Goal: Information Seeking & Learning: Learn about a topic

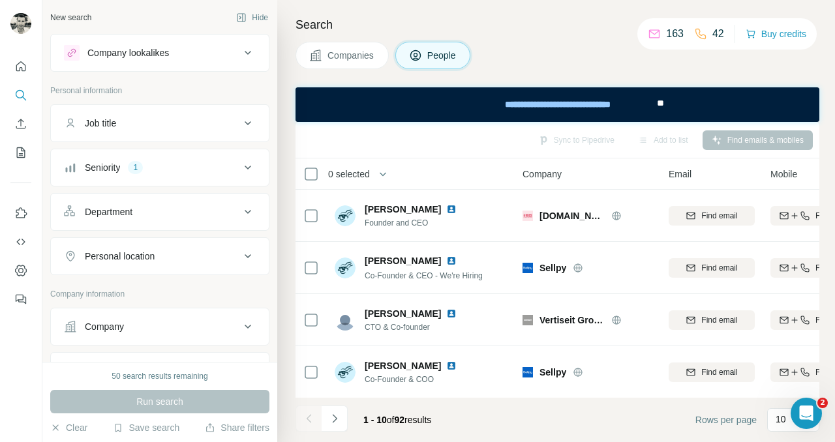
scroll to position [393, 0]
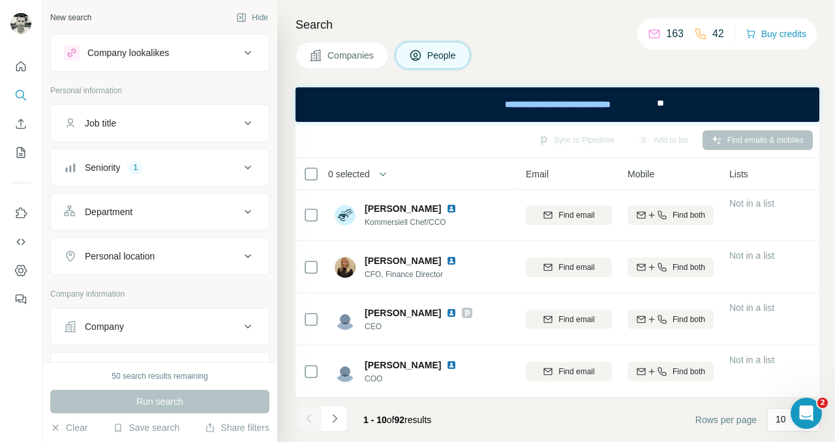
click at [160, 172] on div "Seniority 1" at bounding box center [152, 167] width 176 height 13
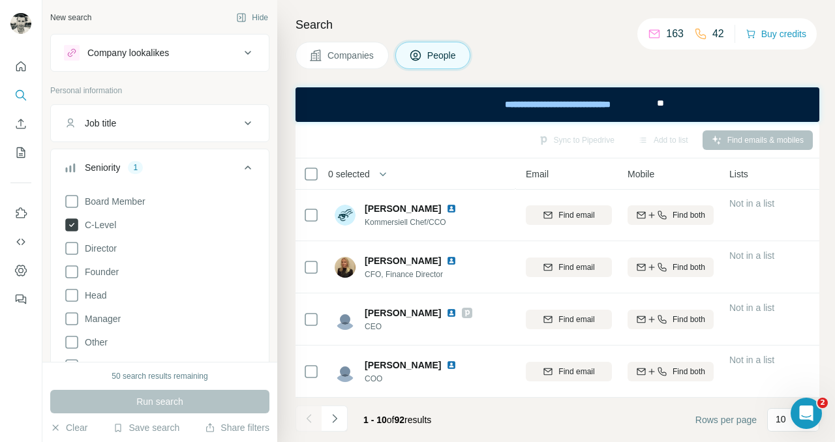
click at [74, 220] on icon at bounding box center [71, 225] width 13 height 13
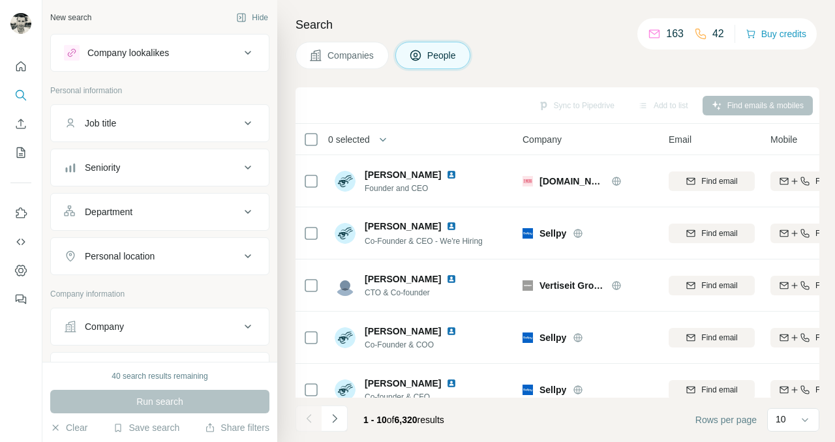
click at [151, 322] on div "Company" at bounding box center [152, 326] width 176 height 13
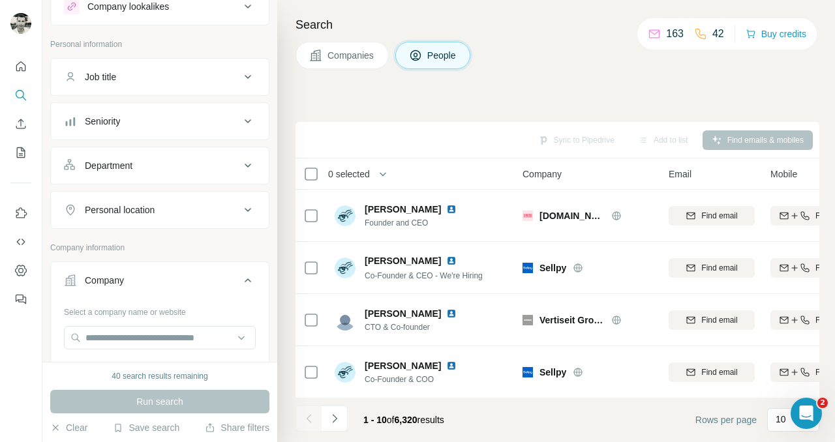
scroll to position [115, 0]
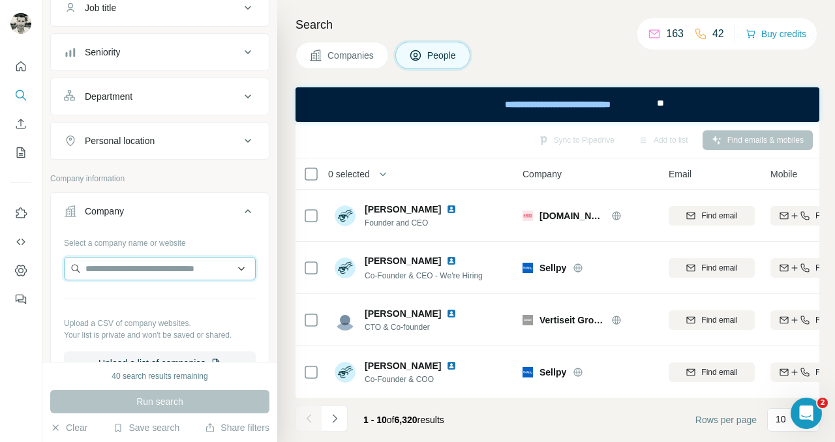
click at [131, 269] on input "text" at bounding box center [160, 268] width 192 height 23
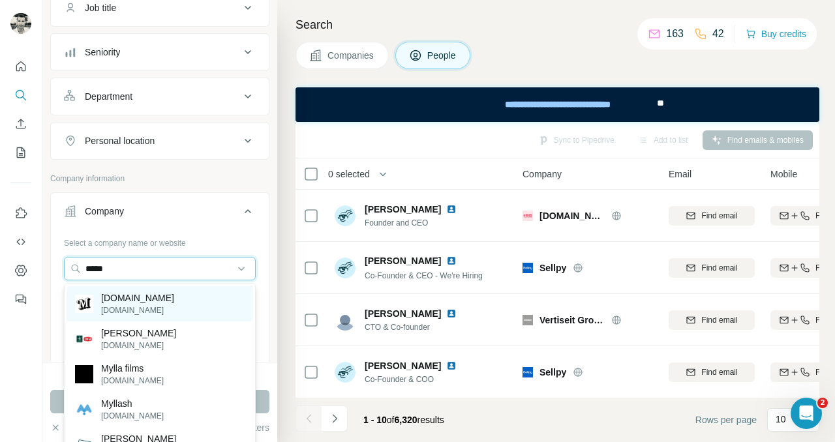
type input "*****"
click at [132, 303] on p "[DOMAIN_NAME]" at bounding box center [137, 298] width 73 height 13
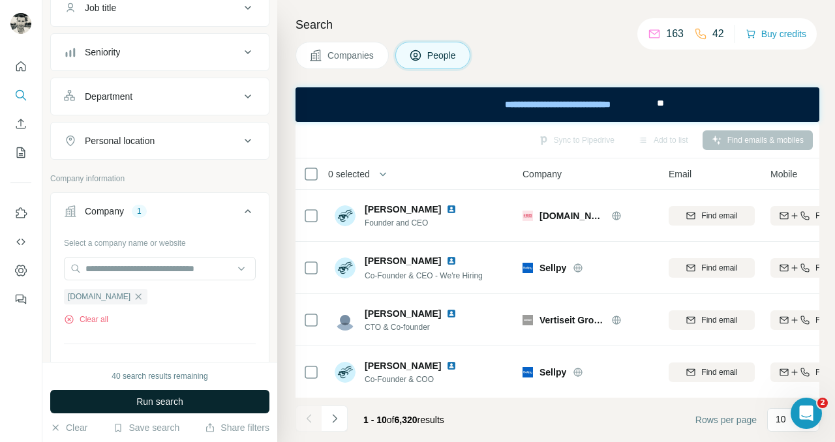
click at [160, 406] on span "Run search" at bounding box center [159, 401] width 47 height 13
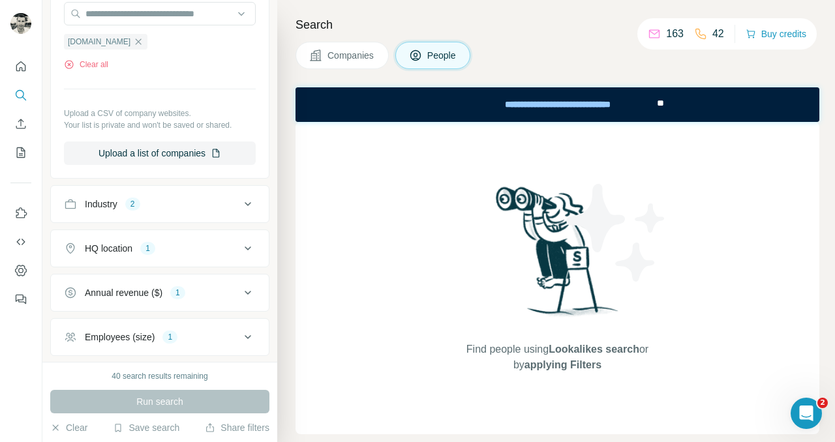
scroll to position [374, 0]
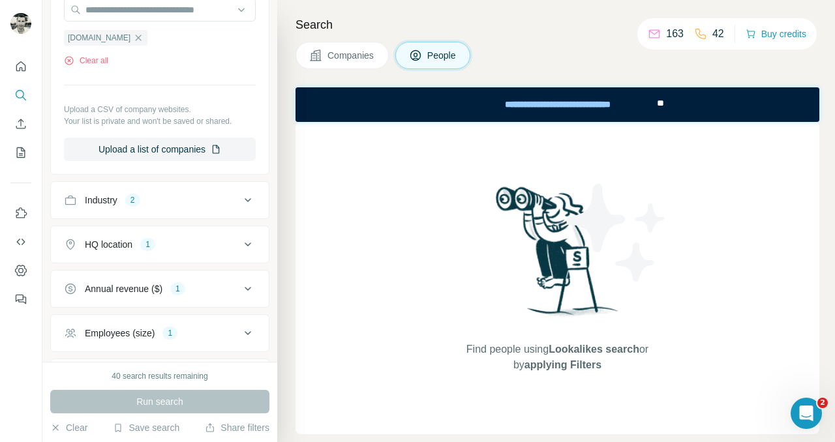
click at [182, 196] on div "Industry 2" at bounding box center [152, 200] width 176 height 13
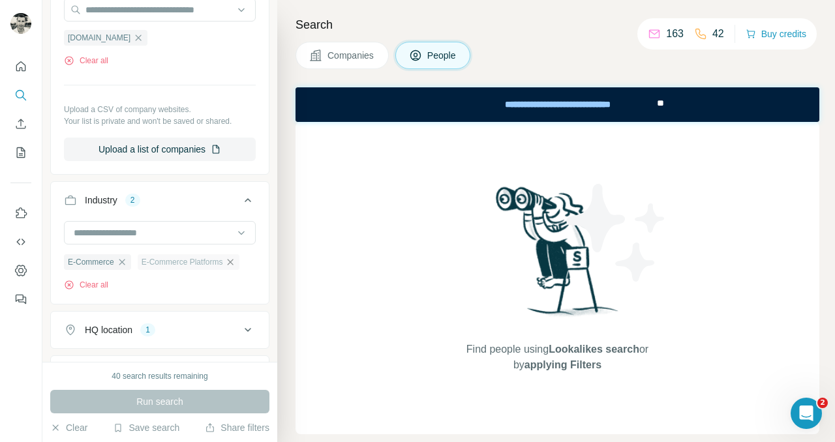
click at [234, 262] on icon "button" at bounding box center [230, 262] width 10 height 10
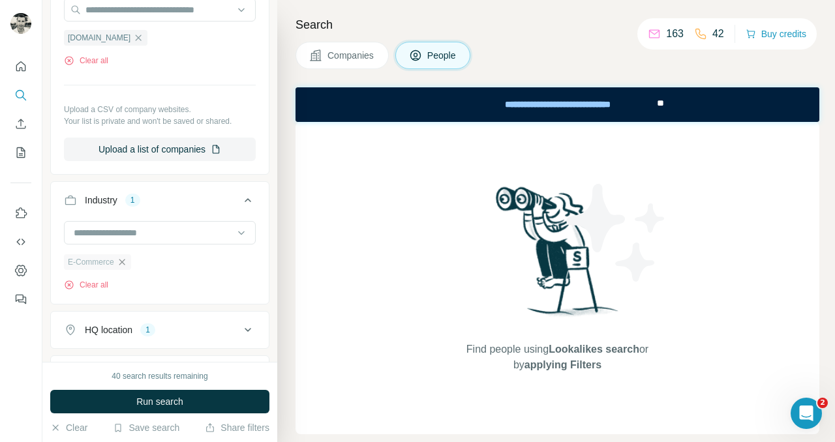
click at [124, 262] on icon "button" at bounding box center [122, 262] width 6 height 6
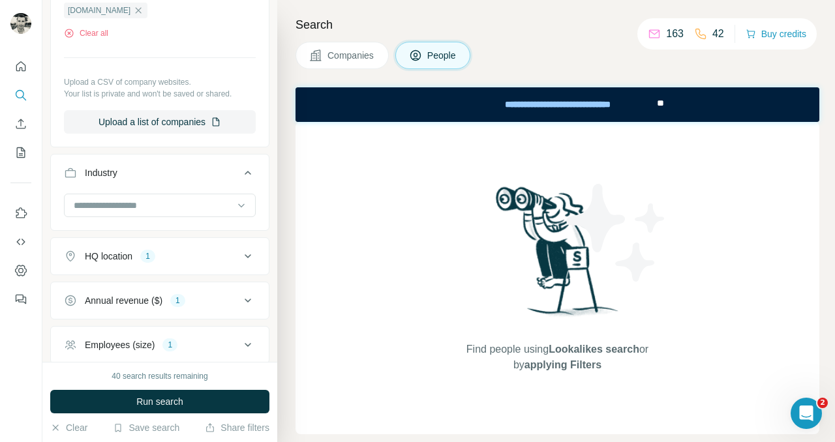
click at [189, 257] on div "HQ location 1" at bounding box center [152, 256] width 176 height 13
click at [252, 260] on icon at bounding box center [248, 257] width 16 height 16
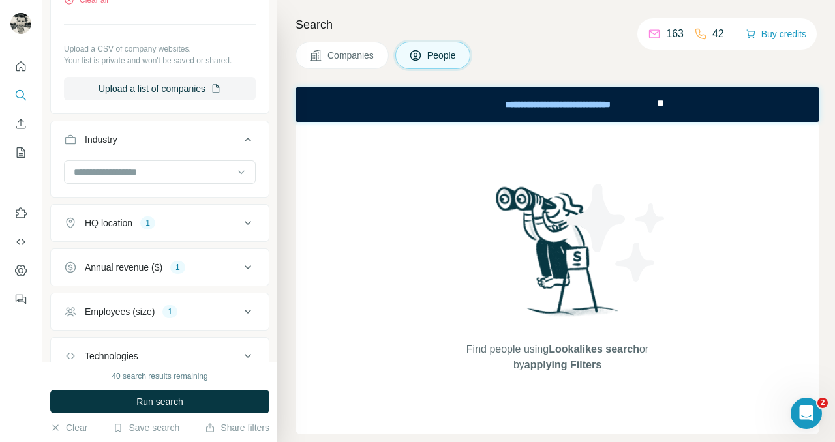
click at [185, 265] on div "1" at bounding box center [177, 268] width 15 height 12
click at [69, 342] on icon at bounding box center [71, 344] width 13 height 13
click at [247, 268] on icon at bounding box center [248, 268] width 16 height 16
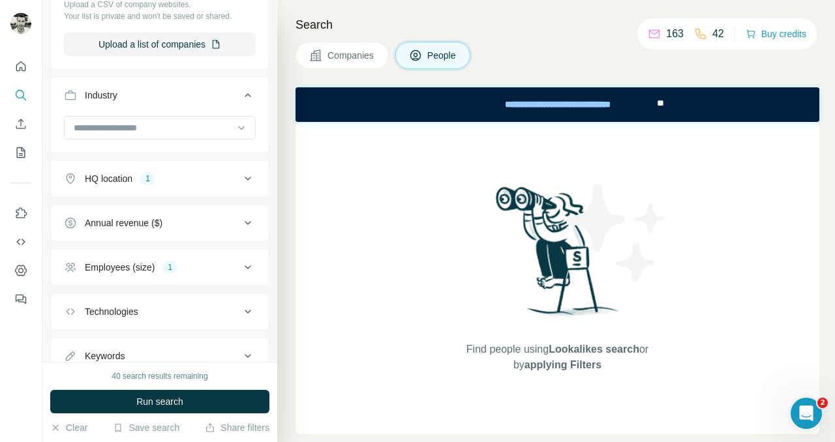
scroll to position [481, 0]
click at [197, 264] on div "Employees (size) 1" at bounding box center [152, 266] width 176 height 13
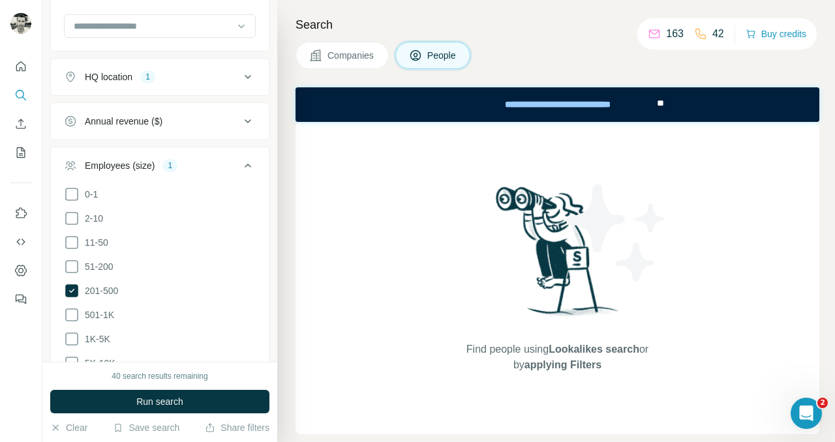
scroll to position [583, 0]
click at [71, 282] on icon at bounding box center [71, 288] width 13 height 13
click at [253, 164] on icon at bounding box center [248, 164] width 16 height 16
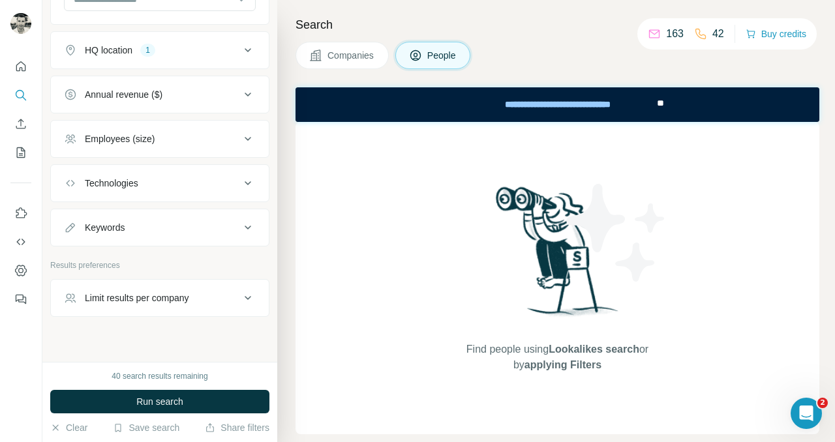
scroll to position [606, 0]
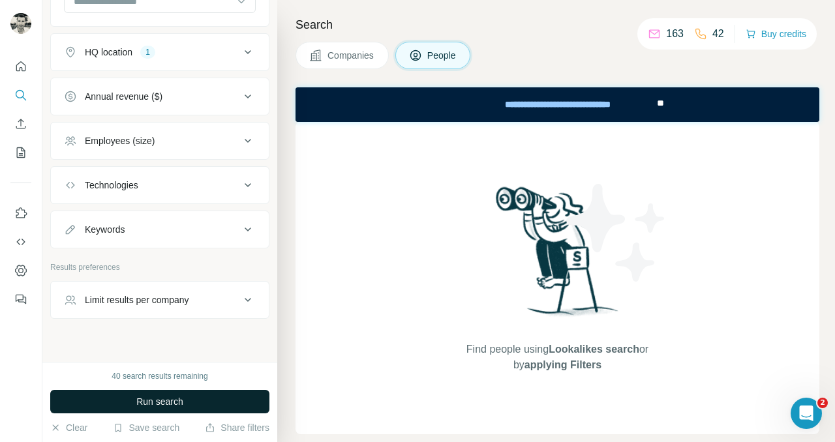
click at [160, 402] on span "Run search" at bounding box center [159, 401] width 47 height 13
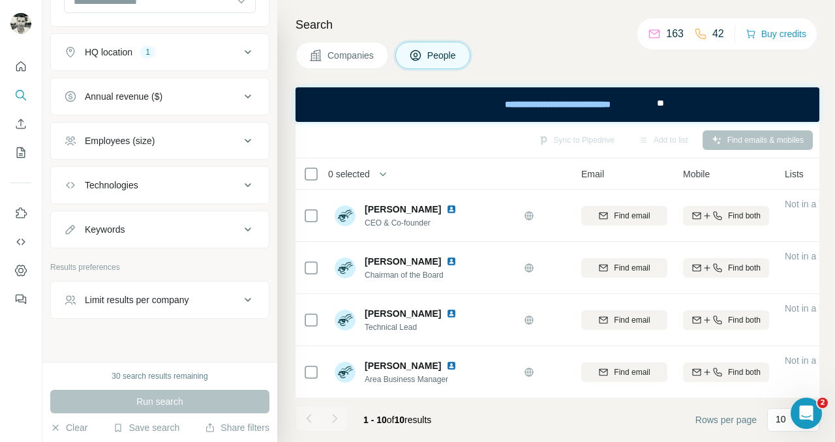
scroll to position [0, 100]
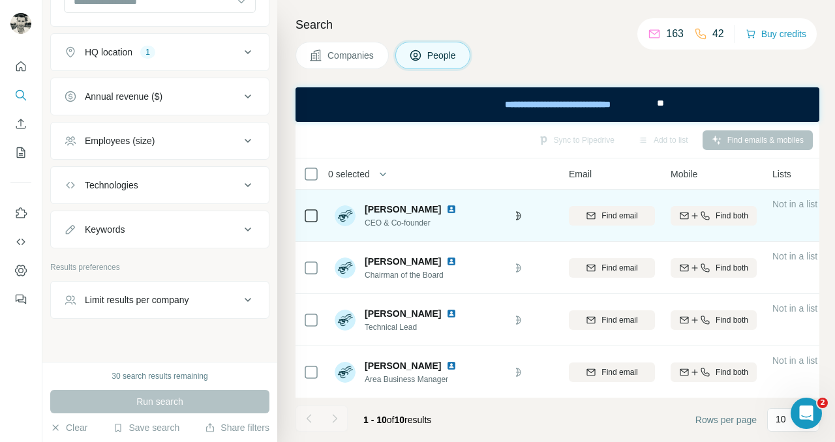
click at [704, 205] on div "Find both" at bounding box center [714, 216] width 86 height 36
click at [704, 215] on icon "button" at bounding box center [705, 216] width 10 height 10
click at [545, 29] on h4 "Search" at bounding box center [557, 25] width 524 height 18
click at [460, 20] on h4 "Search" at bounding box center [557, 25] width 524 height 18
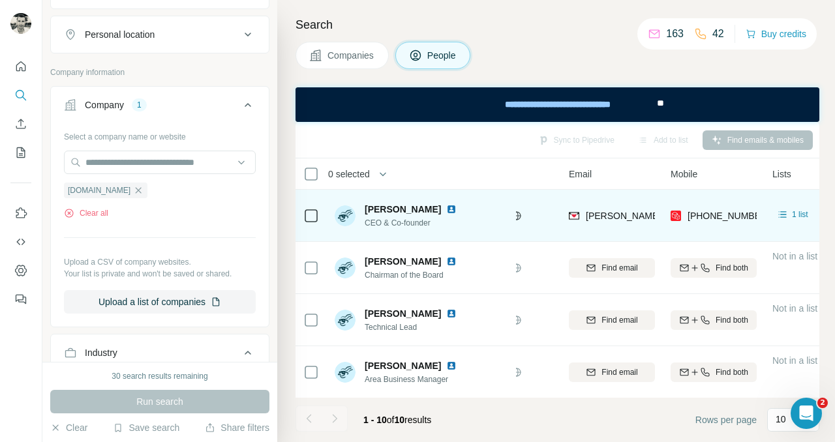
scroll to position [222, 0]
click at [133, 190] on icon "button" at bounding box center [138, 190] width 10 height 10
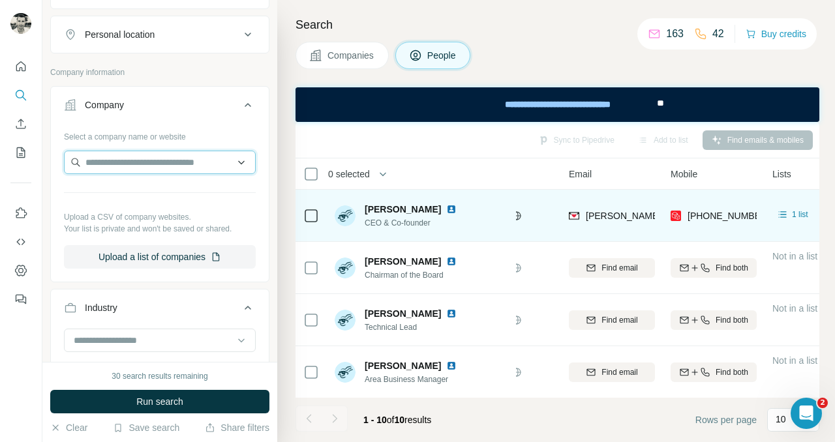
click at [152, 158] on input "text" at bounding box center [160, 162] width 192 height 23
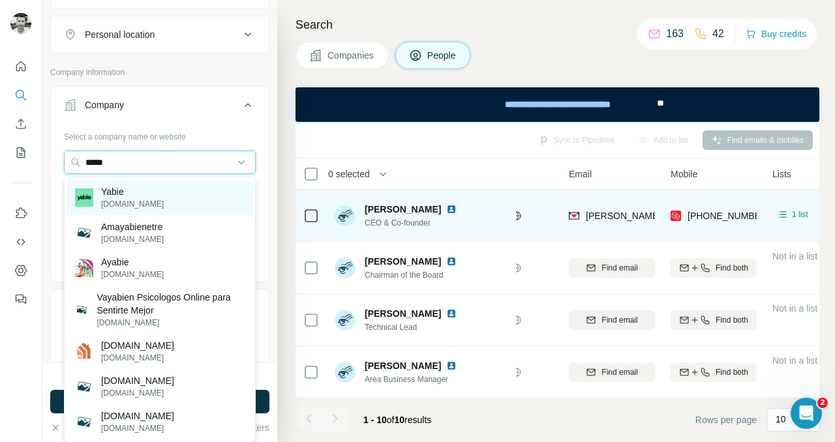
type input "*****"
click at [123, 188] on p "Yabie" at bounding box center [132, 191] width 63 height 13
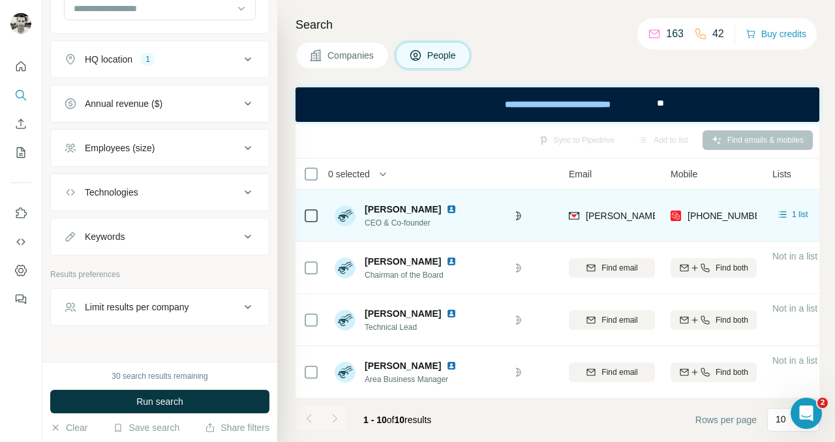
scroll to position [612, 0]
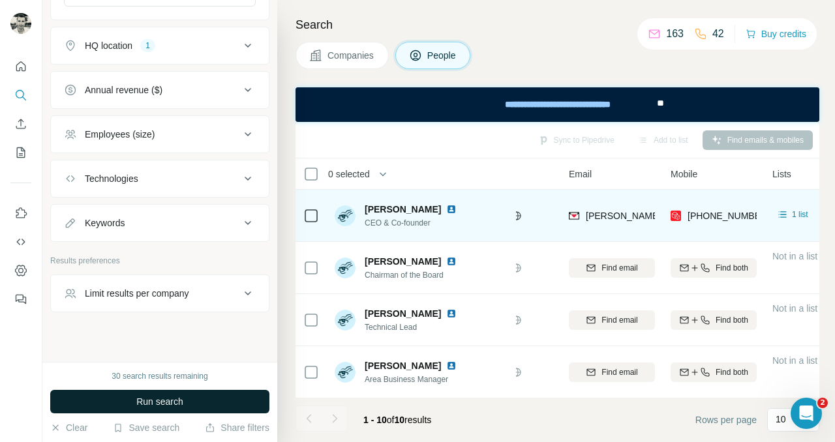
click at [144, 401] on span "Run search" at bounding box center [159, 401] width 47 height 13
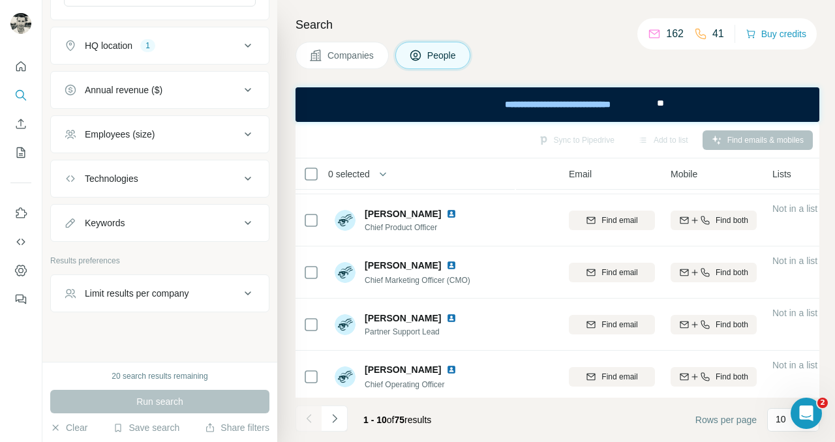
scroll to position [48, 100]
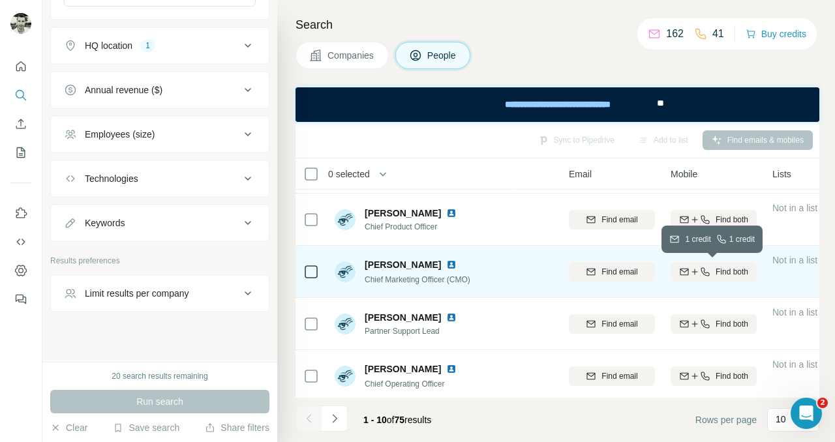
click at [700, 267] on icon "button" at bounding box center [705, 272] width 10 height 10
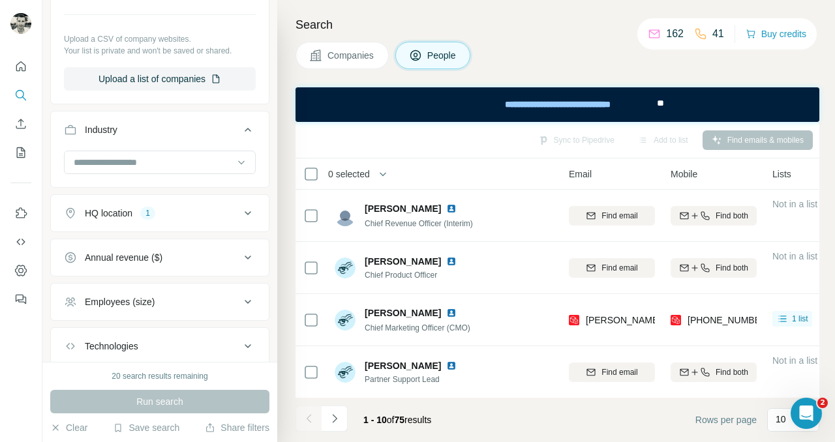
scroll to position [428, 0]
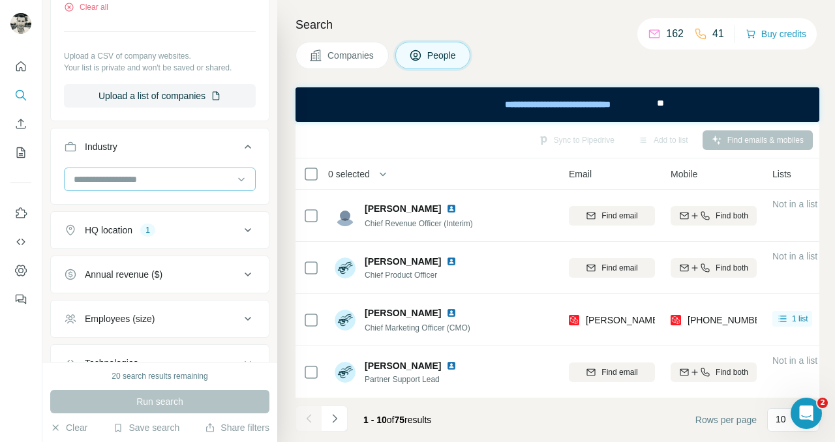
click at [130, 179] on input at bounding box center [152, 179] width 161 height 14
type input "*********"
click at [137, 180] on input "*********" at bounding box center [152, 179] width 161 height 14
click at [136, 178] on input at bounding box center [152, 179] width 161 height 14
type input "*****"
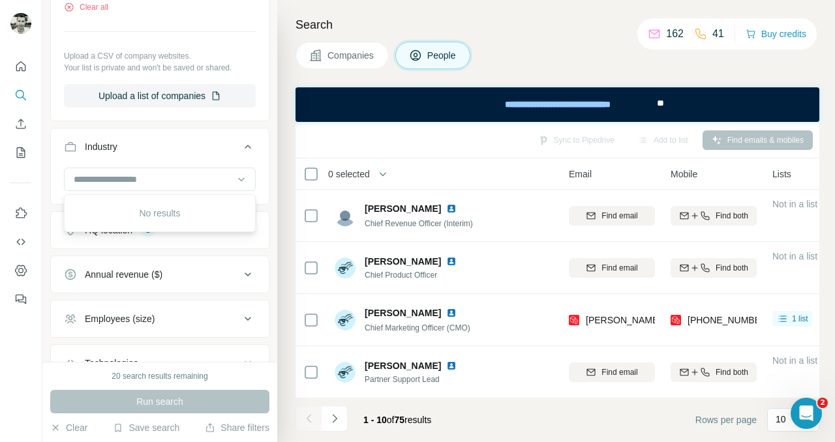
click at [155, 149] on div "Industry" at bounding box center [152, 146] width 176 height 13
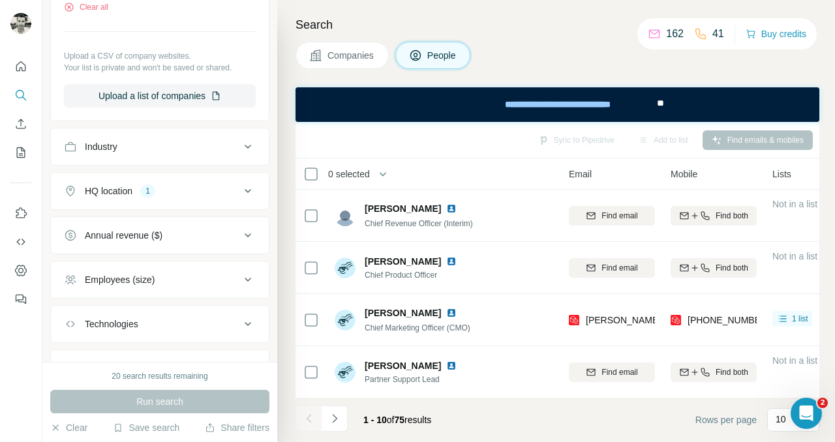
click at [136, 151] on div "Industry" at bounding box center [152, 146] width 176 height 13
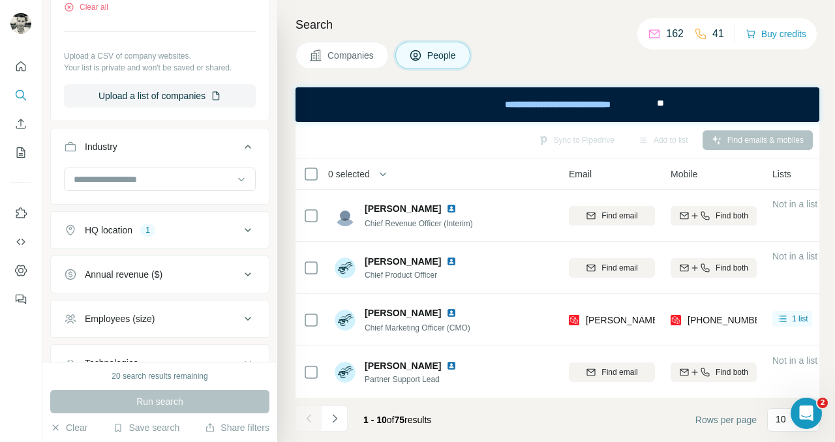
click at [365, 18] on h4 "Search" at bounding box center [557, 25] width 524 height 18
click at [125, 176] on input at bounding box center [152, 179] width 161 height 14
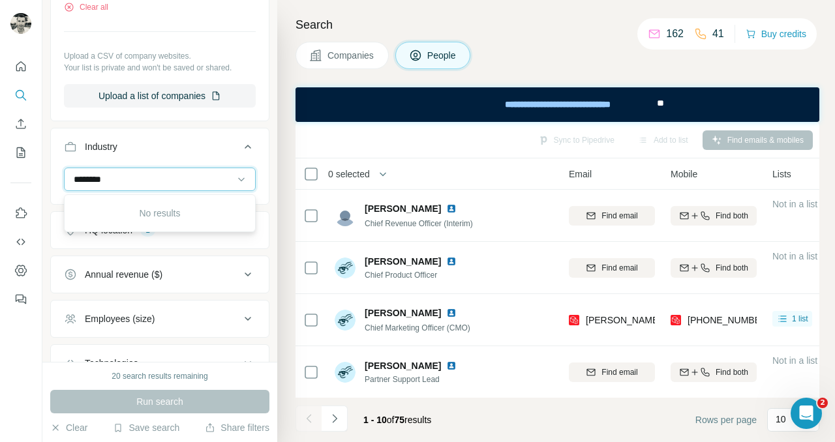
type input "*******"
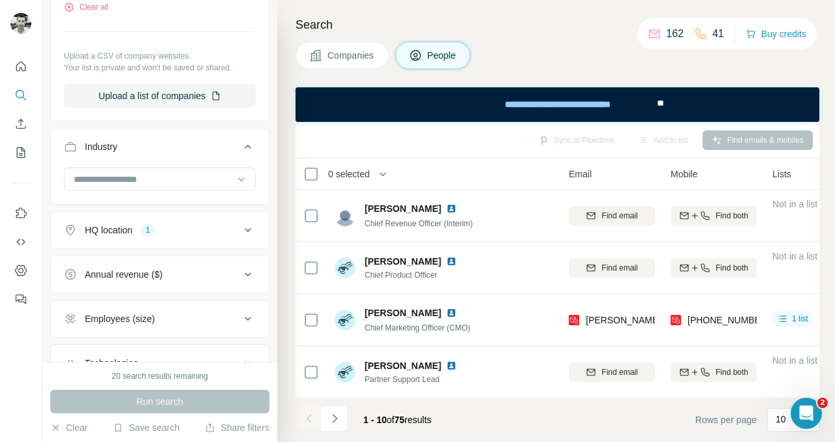
click at [153, 151] on div "Industry" at bounding box center [152, 146] width 176 height 13
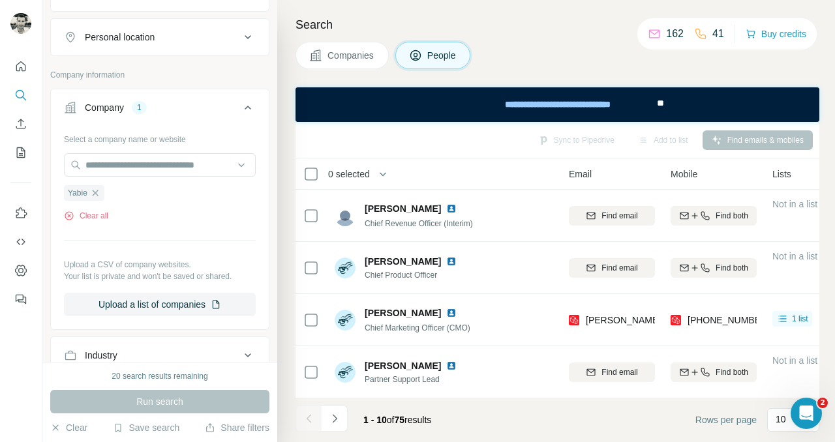
scroll to position [208, 0]
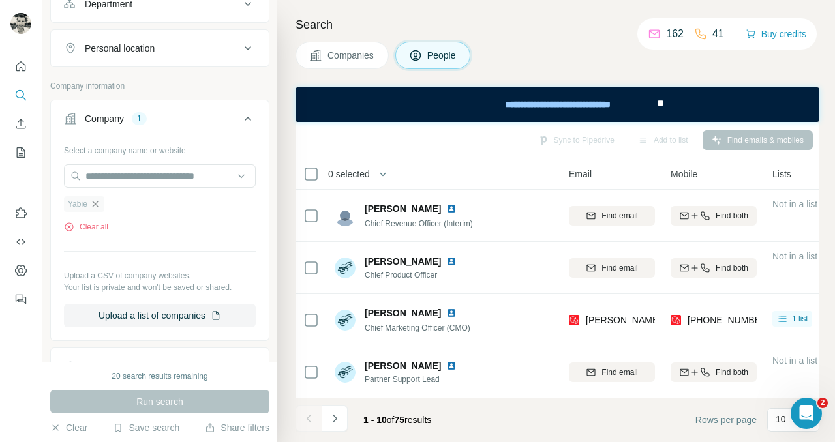
click at [98, 202] on icon "button" at bounding box center [95, 204] width 10 height 10
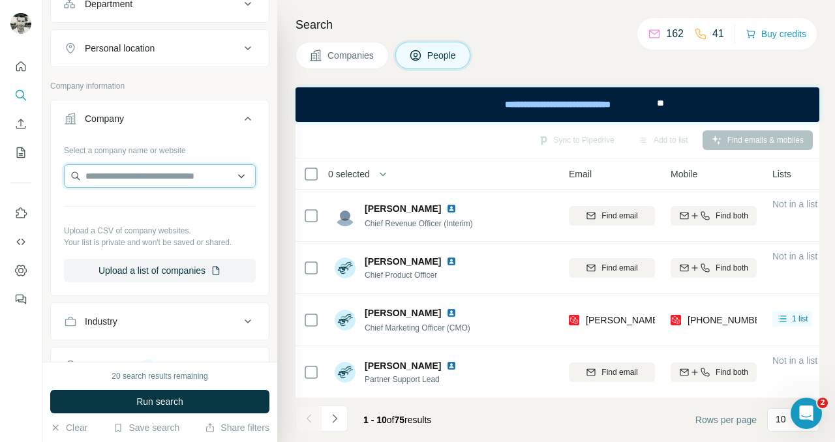
click at [103, 179] on input "text" at bounding box center [160, 175] width 192 height 23
click at [142, 169] on input "*******" at bounding box center [160, 175] width 192 height 23
click at [140, 176] on input "*******" at bounding box center [160, 175] width 192 height 23
type input "*"
type input "**********"
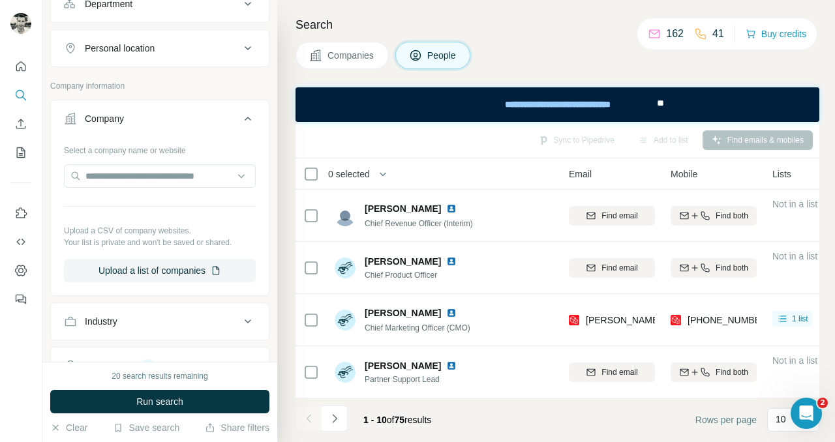
click at [242, 85] on p "Company information" at bounding box center [159, 86] width 219 height 12
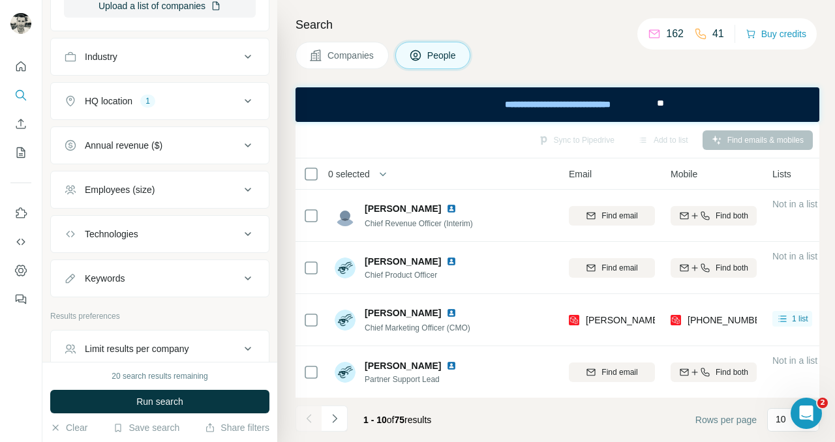
scroll to position [474, 0]
click at [181, 88] on button "HQ location 1" at bounding box center [160, 100] width 218 height 31
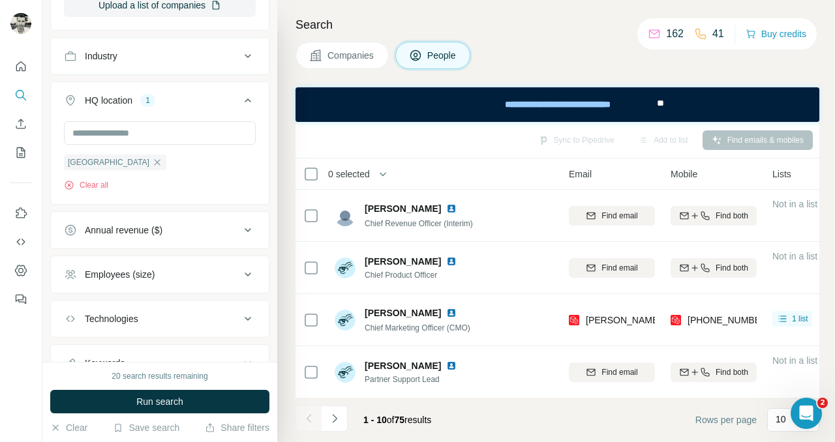
click at [279, 114] on div "Search Companies People Sync to Pipedrive Add to list Find emails & mobiles 0 s…" at bounding box center [556, 221] width 558 height 442
click at [248, 91] on button "HQ location 1" at bounding box center [160, 103] width 218 height 37
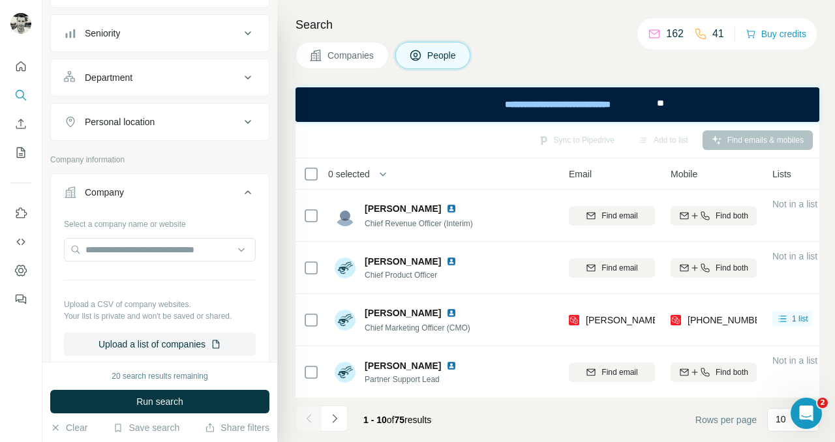
scroll to position [135, 0]
click at [100, 245] on input "text" at bounding box center [160, 248] width 192 height 23
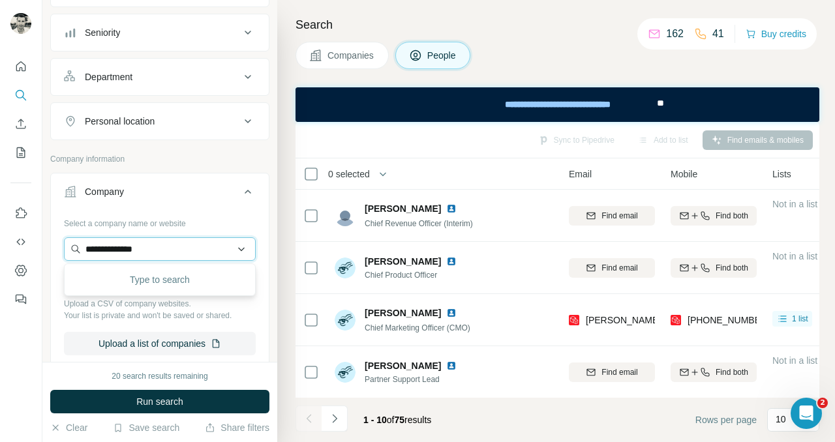
type input "**********"
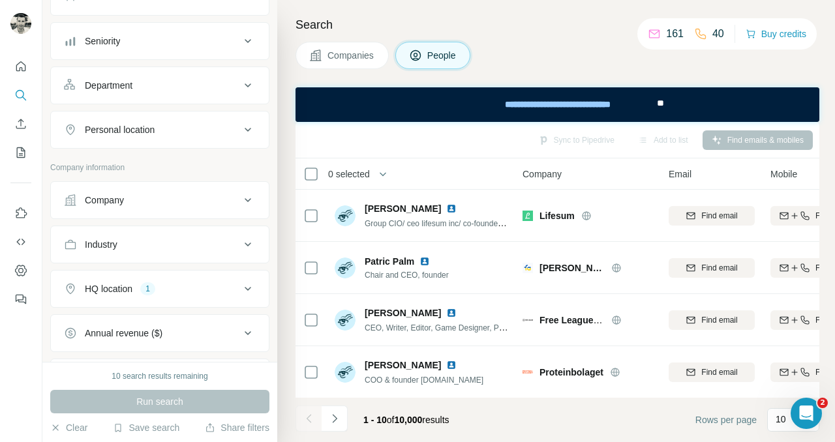
scroll to position [131, 0]
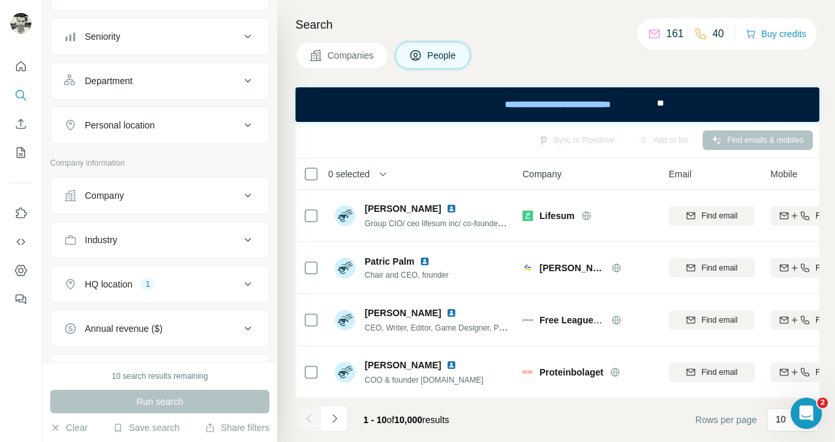
click at [147, 196] on div "Company" at bounding box center [152, 195] width 176 height 13
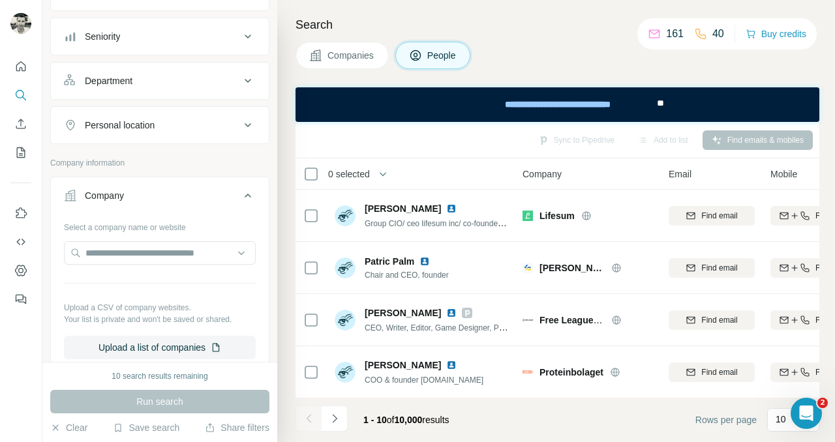
click at [245, 198] on icon at bounding box center [248, 196] width 16 height 16
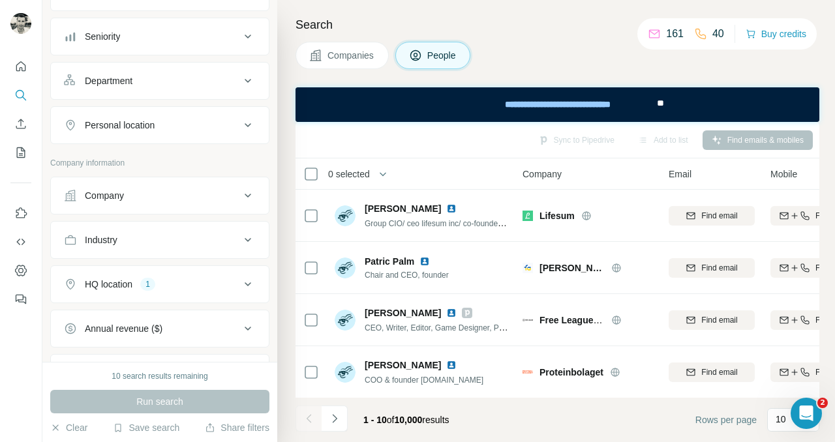
click at [130, 192] on div "Company" at bounding box center [152, 195] width 176 height 13
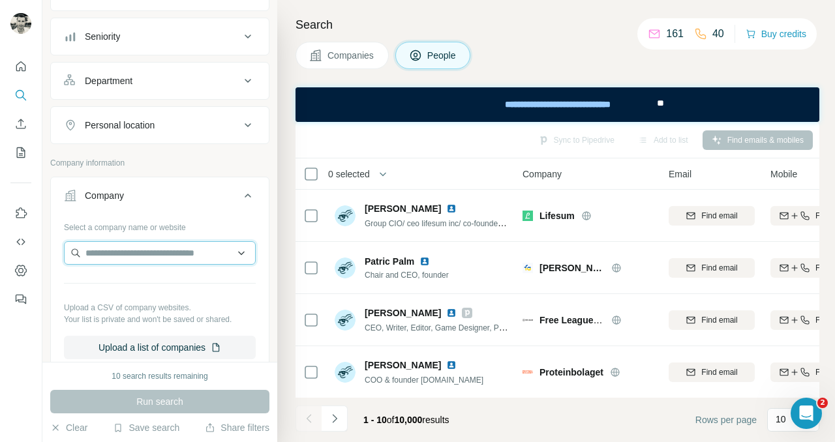
click at [145, 246] on input "text" at bounding box center [160, 252] width 192 height 23
click at [245, 252] on input "text" at bounding box center [160, 252] width 192 height 23
click at [200, 248] on input "text" at bounding box center [160, 252] width 192 height 23
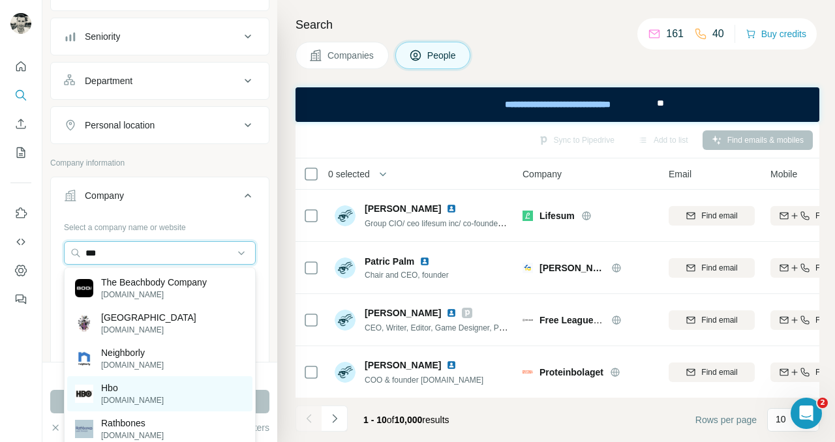
type input "***"
click at [115, 389] on p "Hbo" at bounding box center [132, 388] width 63 height 13
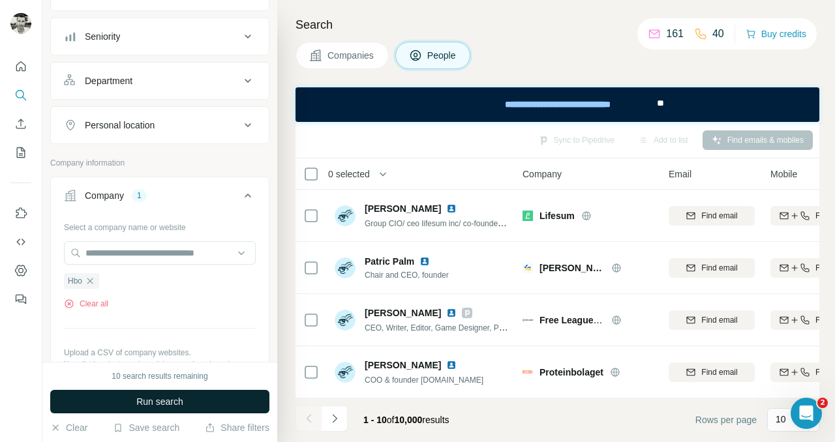
click at [149, 396] on span "Run search" at bounding box center [159, 401] width 47 height 13
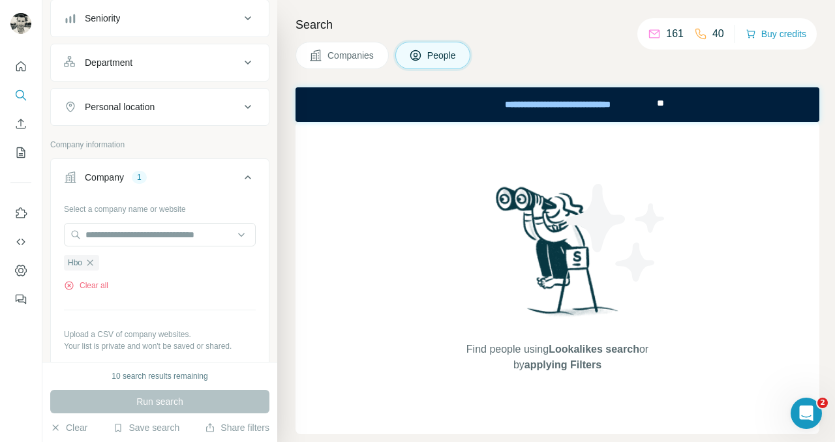
scroll to position [147, 0]
click at [91, 263] on icon "button" at bounding box center [90, 265] width 10 height 10
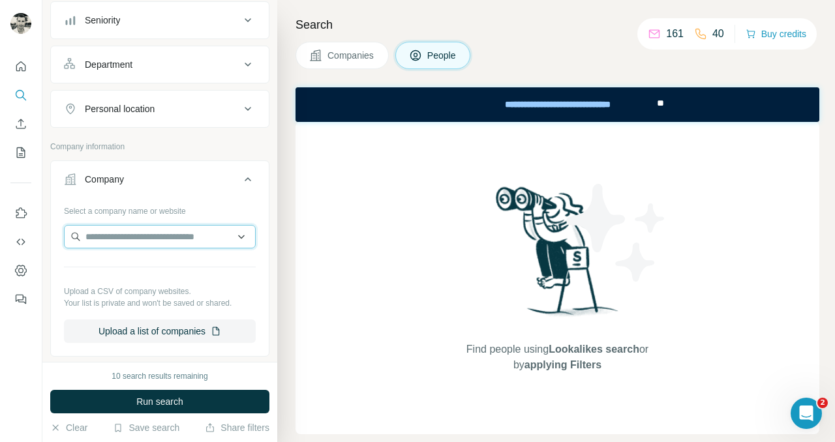
click at [113, 243] on input "text" at bounding box center [160, 236] width 192 height 23
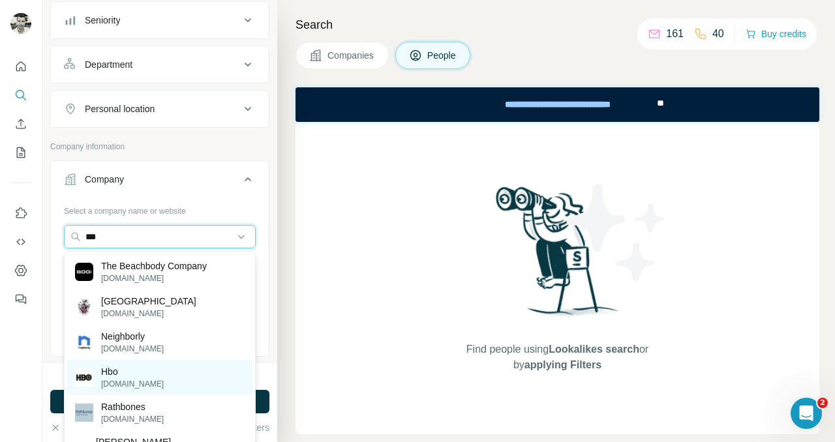
type input "***"
click at [103, 376] on p "Hbo" at bounding box center [132, 371] width 63 height 13
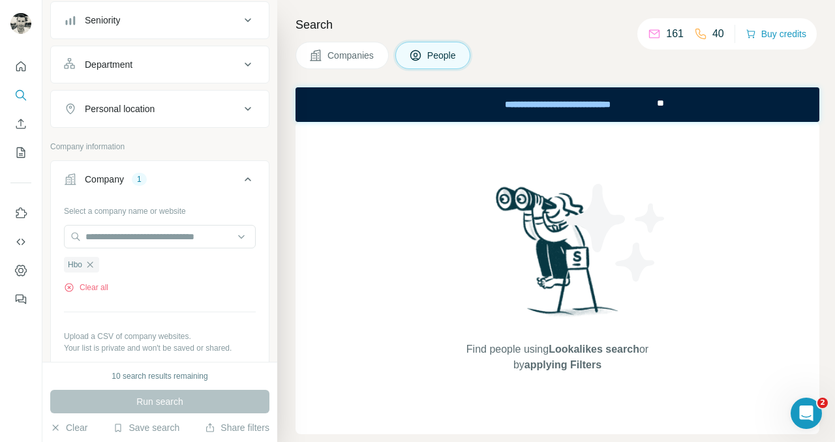
click at [153, 405] on div "Run search" at bounding box center [159, 401] width 219 height 23
click at [130, 233] on input "text" at bounding box center [160, 236] width 192 height 23
paste input "********"
type input "********"
click at [87, 239] on input "********" at bounding box center [160, 236] width 192 height 23
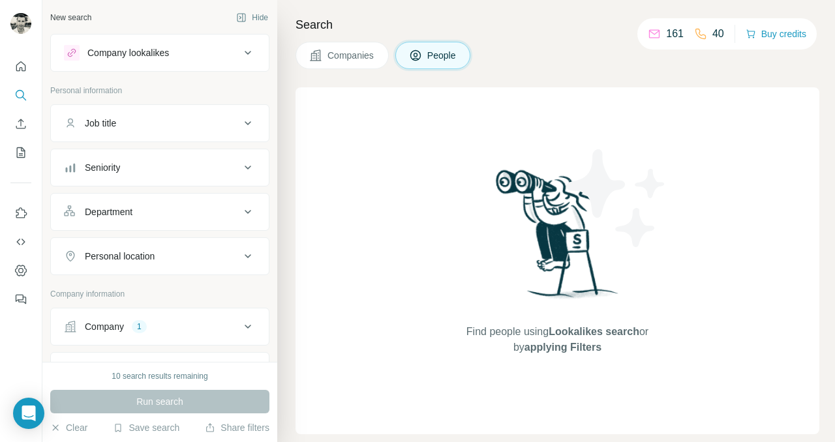
click at [348, 64] on button "Companies" at bounding box center [341, 55] width 93 height 27
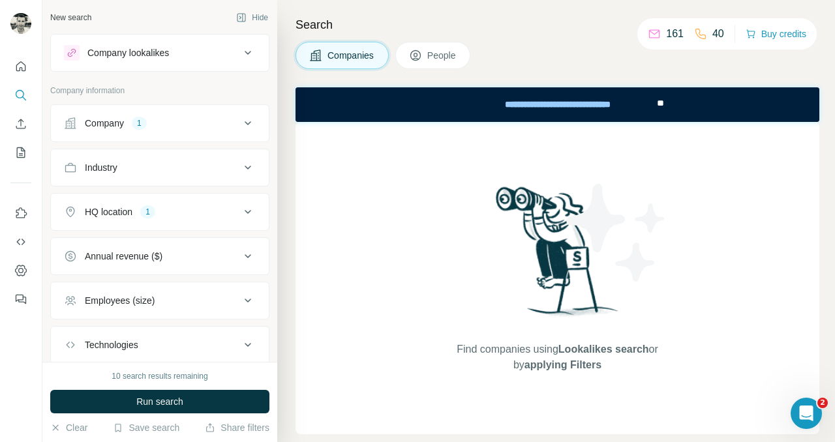
click at [124, 127] on div "Company" at bounding box center [104, 123] width 39 height 13
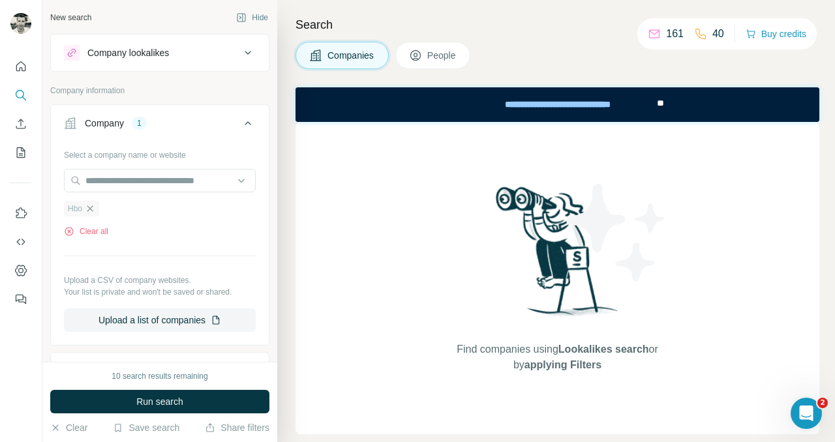
click at [91, 208] on icon "button" at bounding box center [90, 208] width 6 height 6
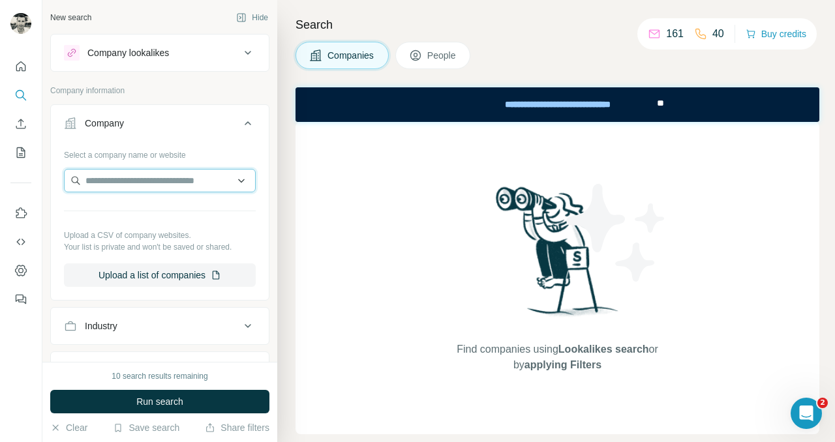
click at [105, 183] on input "text" at bounding box center [160, 180] width 192 height 23
paste input "********"
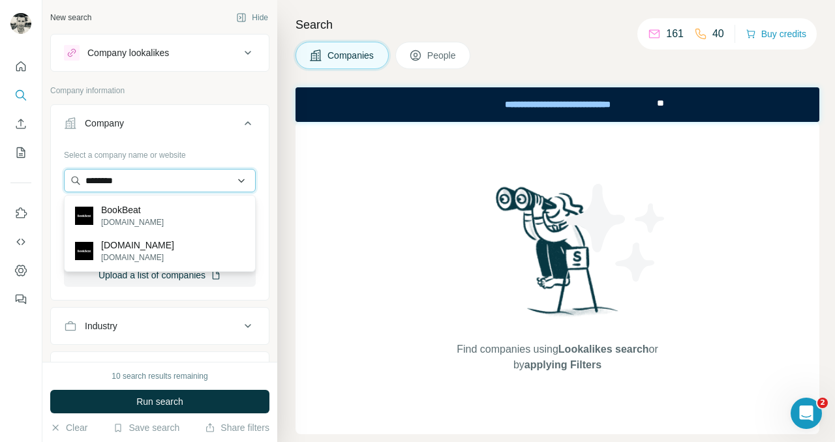
click at [86, 180] on input "********" at bounding box center [160, 180] width 192 height 23
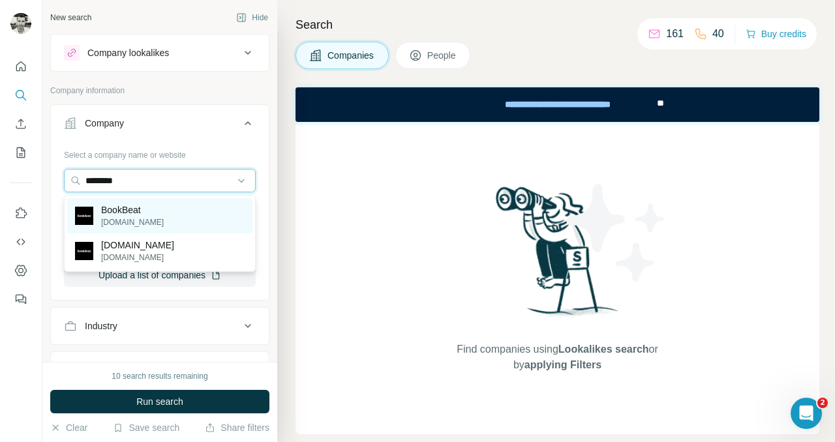
type input "********"
click at [117, 209] on p "BookBeat" at bounding box center [132, 209] width 63 height 13
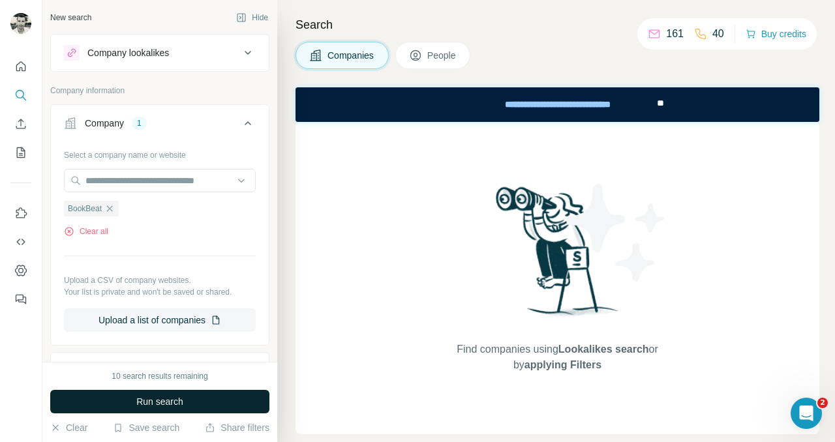
click at [133, 402] on button "Run search" at bounding box center [159, 401] width 219 height 23
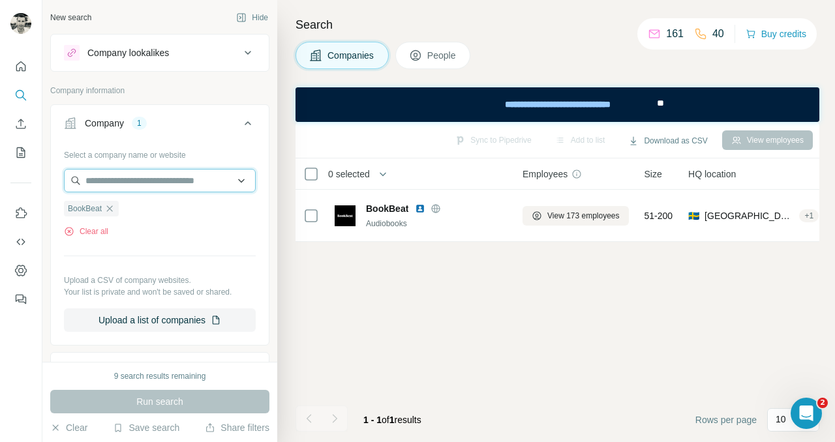
click at [145, 172] on input "text" at bounding box center [160, 180] width 192 height 23
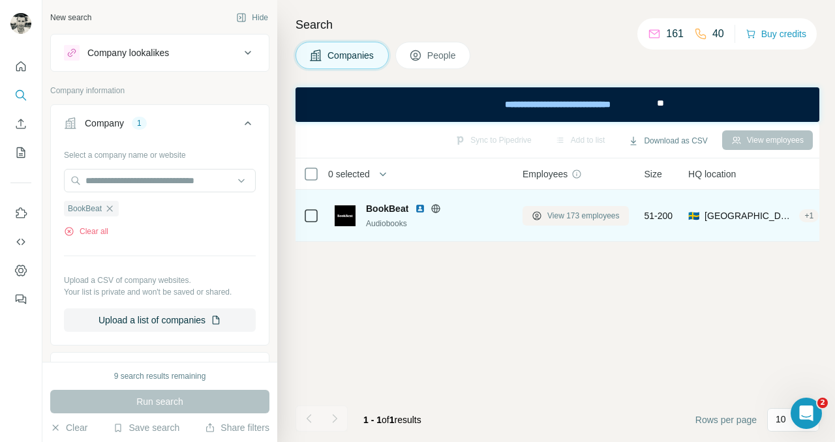
click at [574, 211] on span "View 173 employees" at bounding box center [583, 216] width 72 height 12
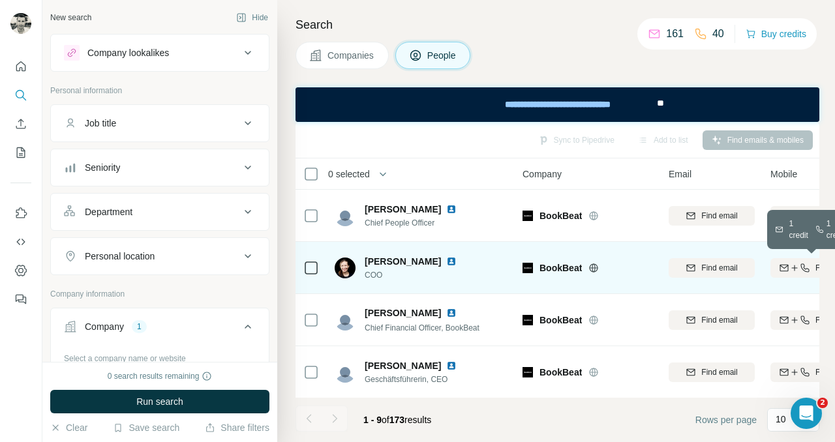
click at [789, 271] on icon "button" at bounding box center [794, 268] width 10 height 10
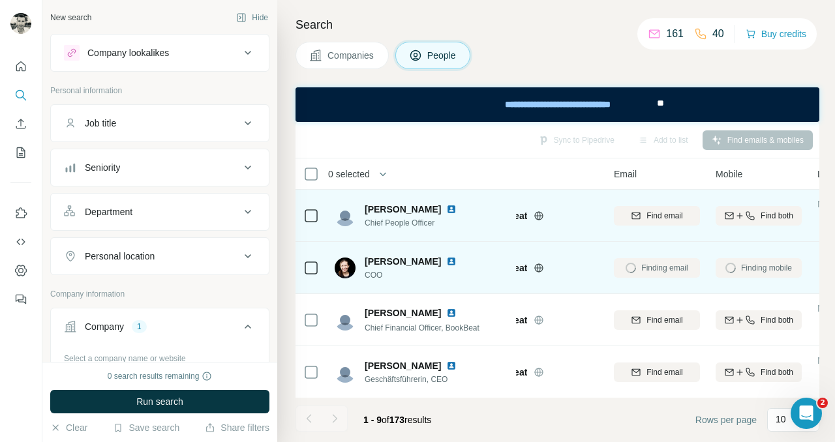
scroll to position [0, 53]
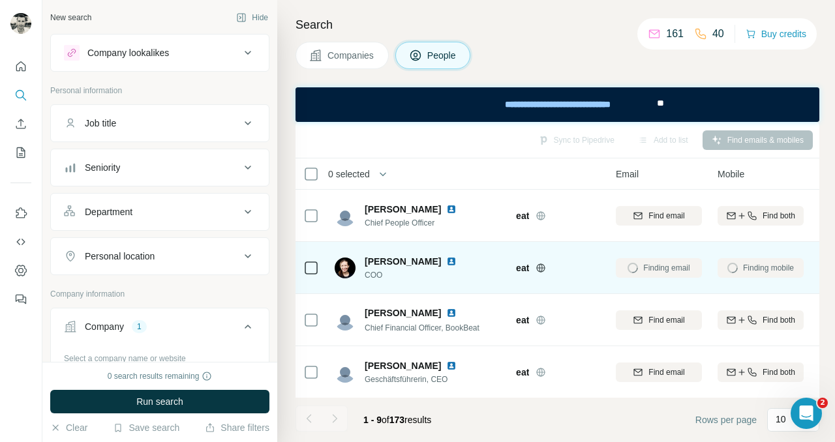
click at [545, 50] on div "Companies People" at bounding box center [557, 55] width 524 height 27
click at [557, 46] on div "Companies People" at bounding box center [557, 55] width 524 height 27
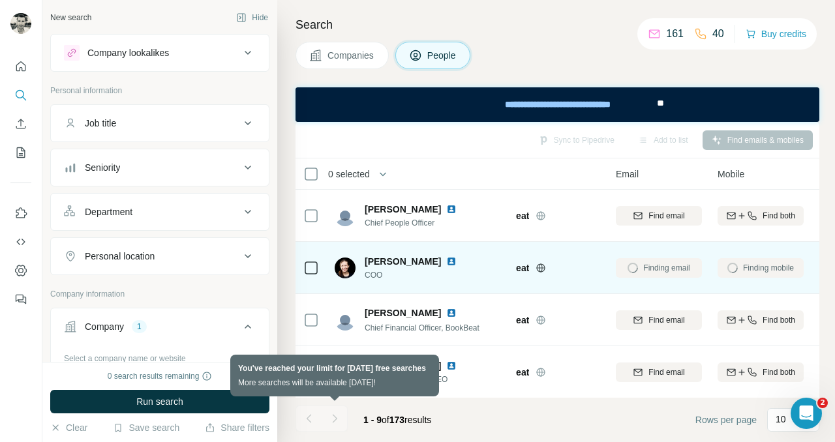
click at [332, 415] on div at bounding box center [335, 419] width 26 height 26
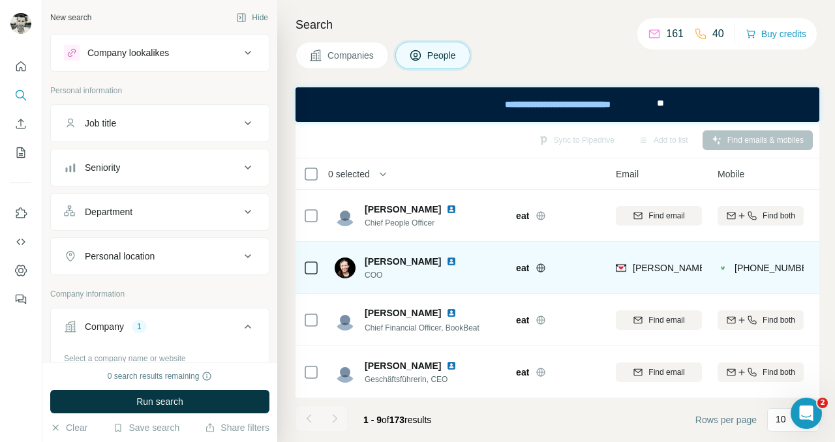
click at [550, 54] on div "Companies People" at bounding box center [557, 55] width 524 height 27
click at [524, 24] on h4 "Search" at bounding box center [557, 25] width 524 height 18
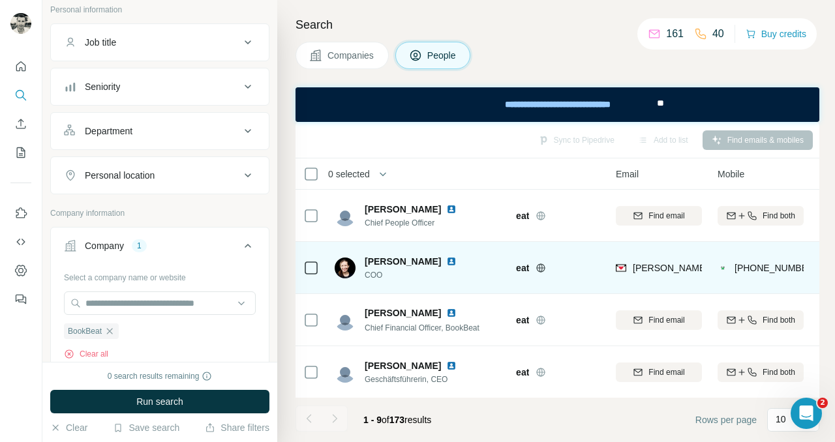
scroll to position [82, 0]
click at [113, 332] on icon "button" at bounding box center [109, 330] width 10 height 10
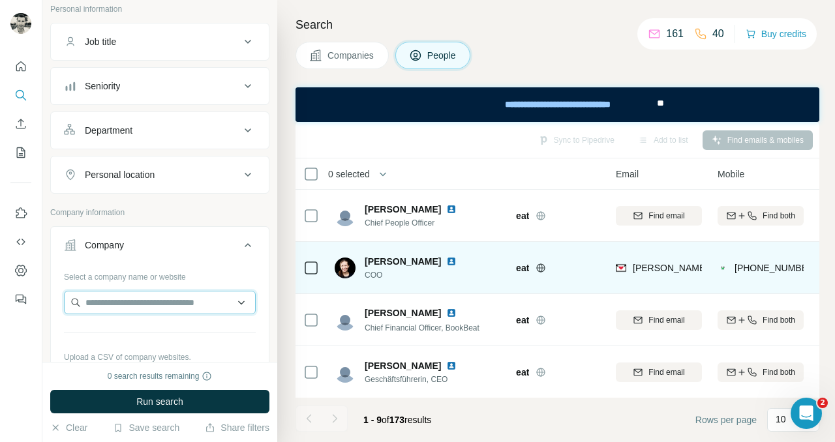
click at [112, 303] on input "text" at bounding box center [160, 302] width 192 height 23
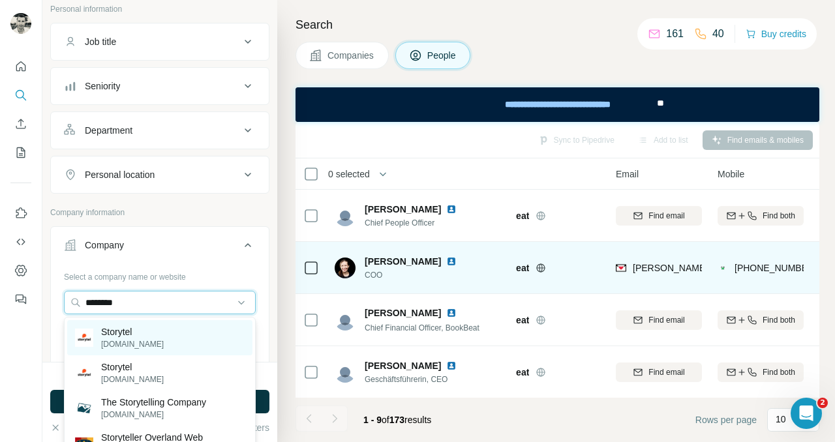
type input "********"
click at [123, 335] on p "Storytel" at bounding box center [132, 331] width 63 height 13
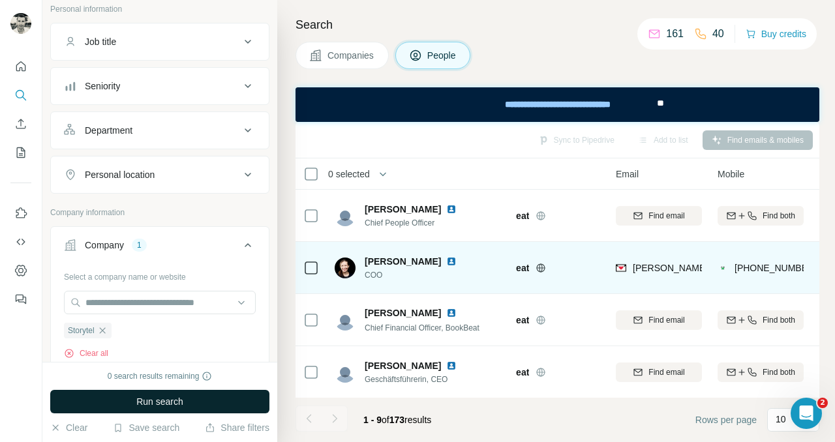
click at [185, 396] on button "Run search" at bounding box center [159, 401] width 219 height 23
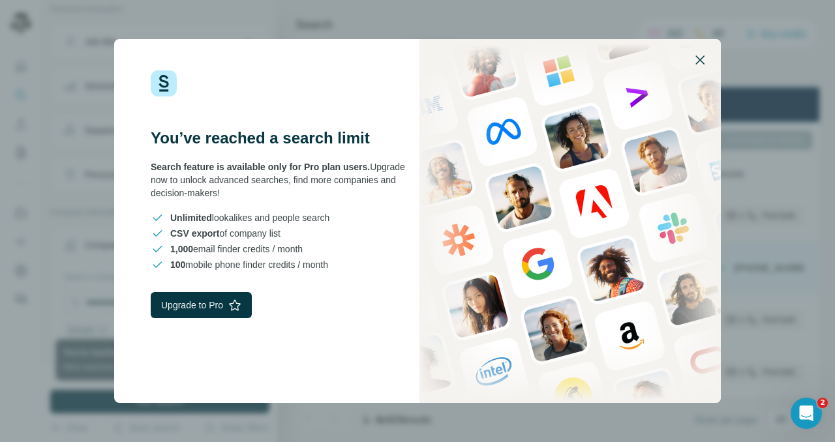
click at [697, 65] on icon "button" at bounding box center [700, 60] width 16 height 16
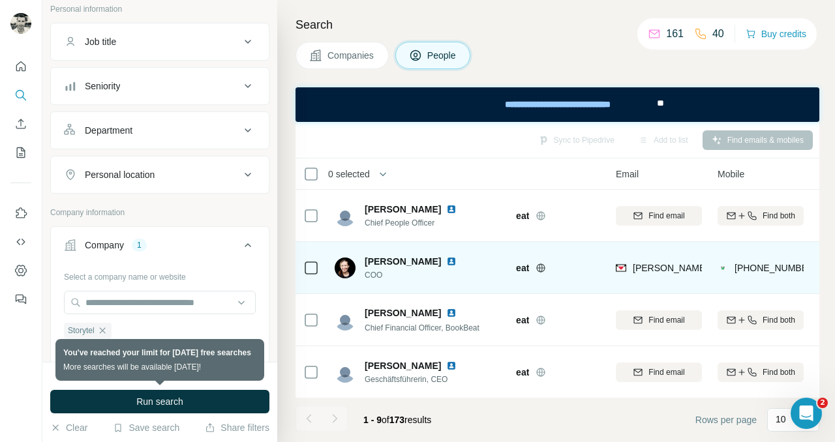
click at [583, 42] on div "Companies People" at bounding box center [557, 55] width 524 height 27
click at [513, 14] on div "Search Companies People Sync to Pipedrive Add to list Find emails & mobiles 0 s…" at bounding box center [556, 221] width 558 height 442
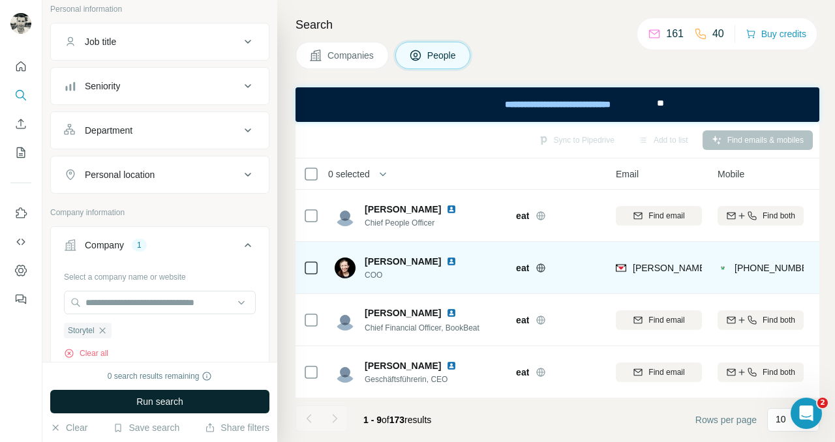
click at [161, 399] on span "Run search" at bounding box center [159, 401] width 47 height 13
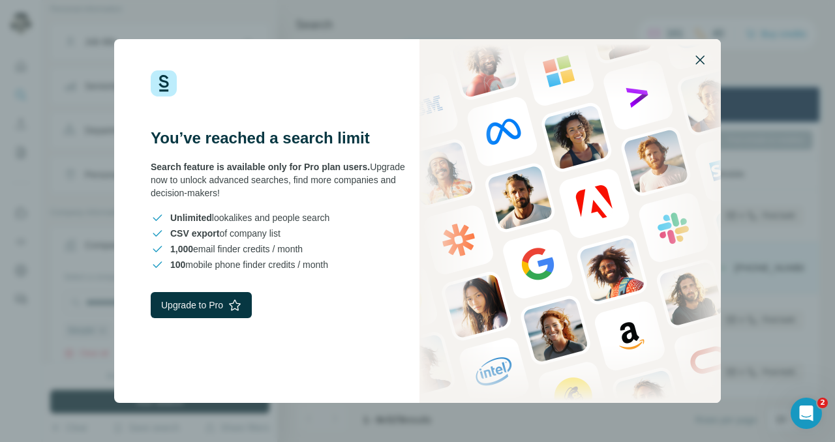
click at [700, 57] on icon "button" at bounding box center [700, 60] width 16 height 16
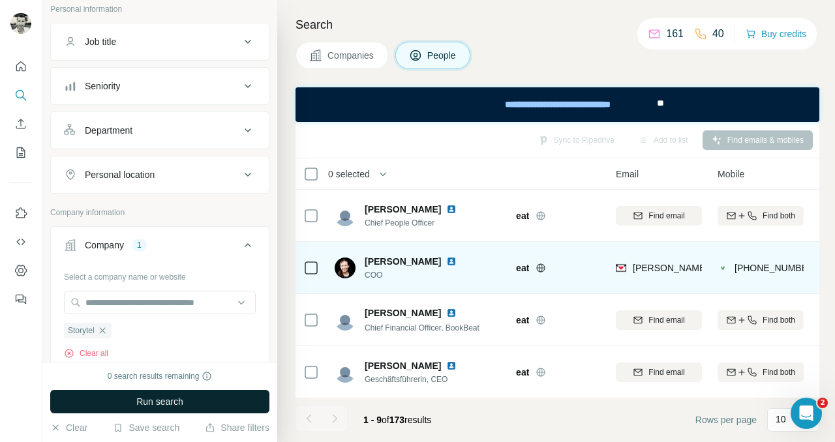
click at [549, 46] on div "Companies People" at bounding box center [557, 55] width 524 height 27
